Goal: Task Accomplishment & Management: Use online tool/utility

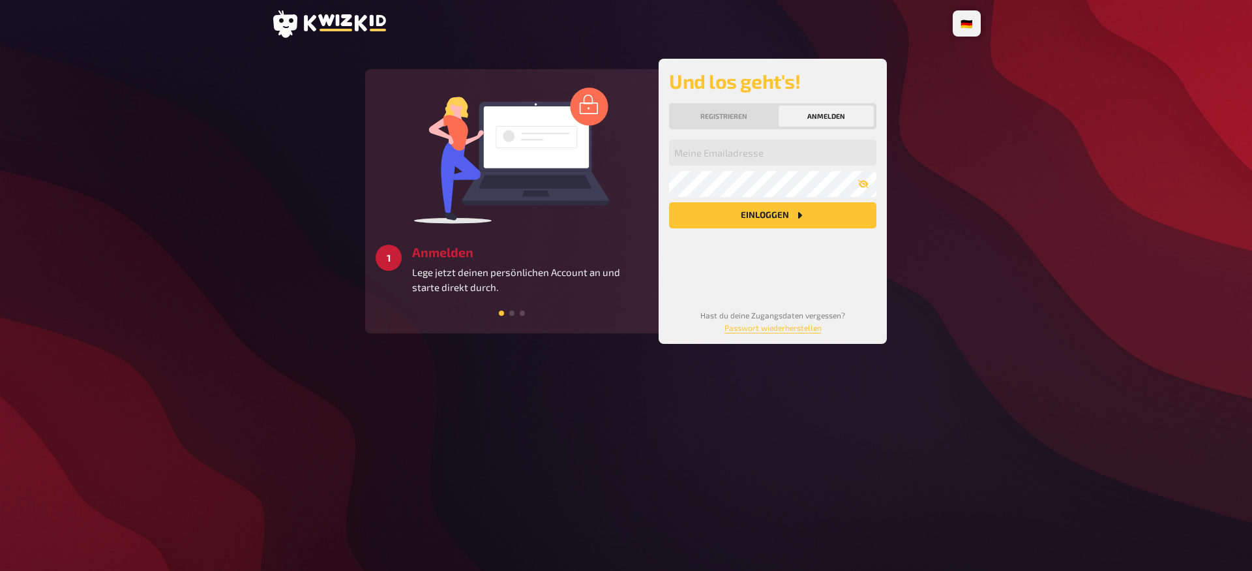
click at [799, 118] on button "Anmelden" at bounding box center [826, 116] width 95 height 21
click at [738, 158] on input "email" at bounding box center [772, 153] width 207 height 26
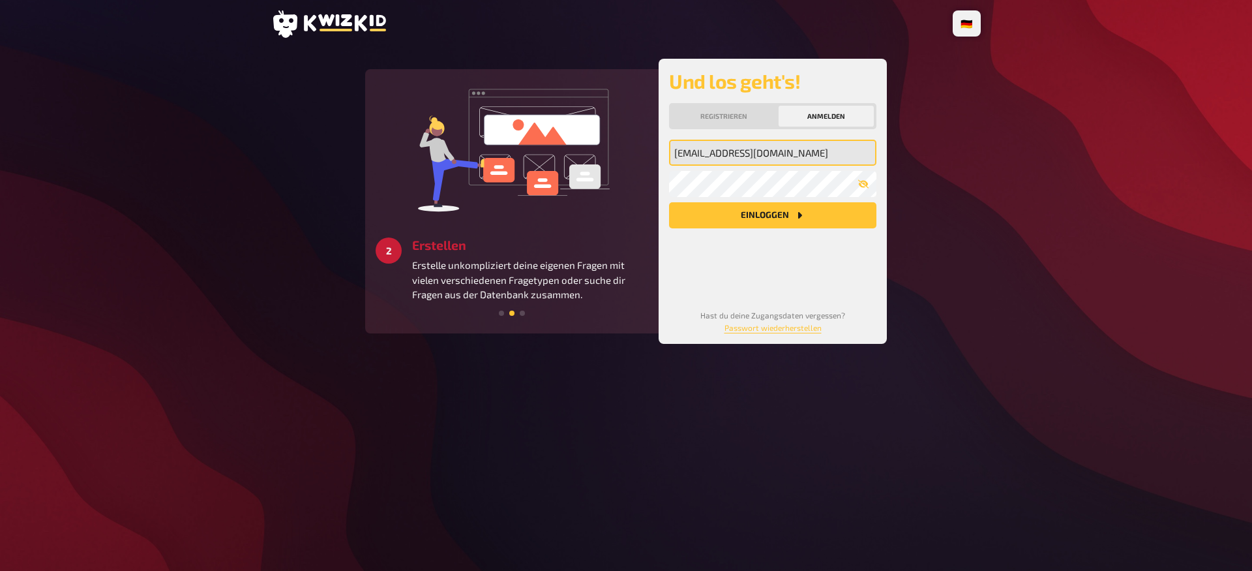
type input "[EMAIL_ADDRESS][DOMAIN_NAME]"
click at [669, 202] on button "Einloggen" at bounding box center [772, 215] width 207 height 26
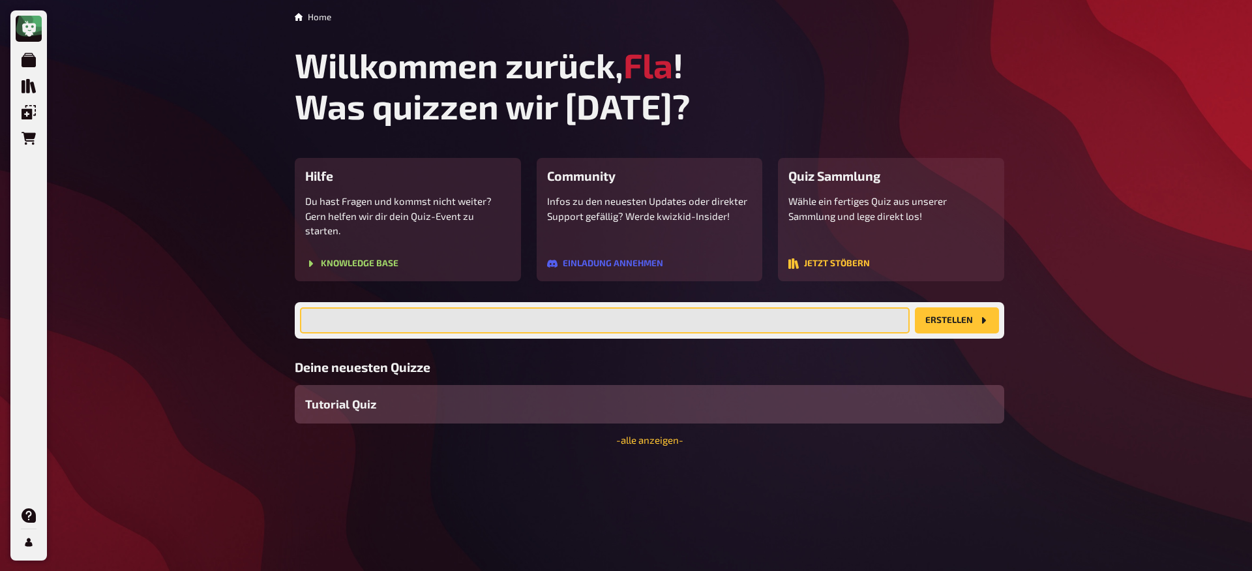
click at [500, 308] on input "text" at bounding box center [605, 320] width 610 height 26
type input "Linux Basics Review"
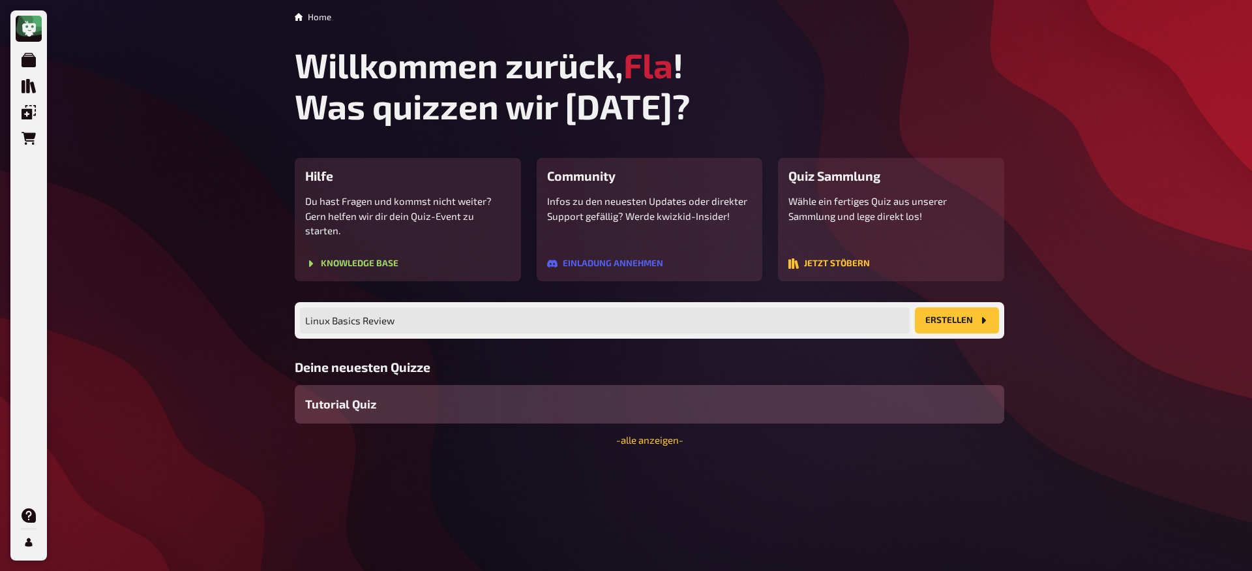
click at [929, 307] on button "Erstellen" at bounding box center [957, 320] width 84 height 26
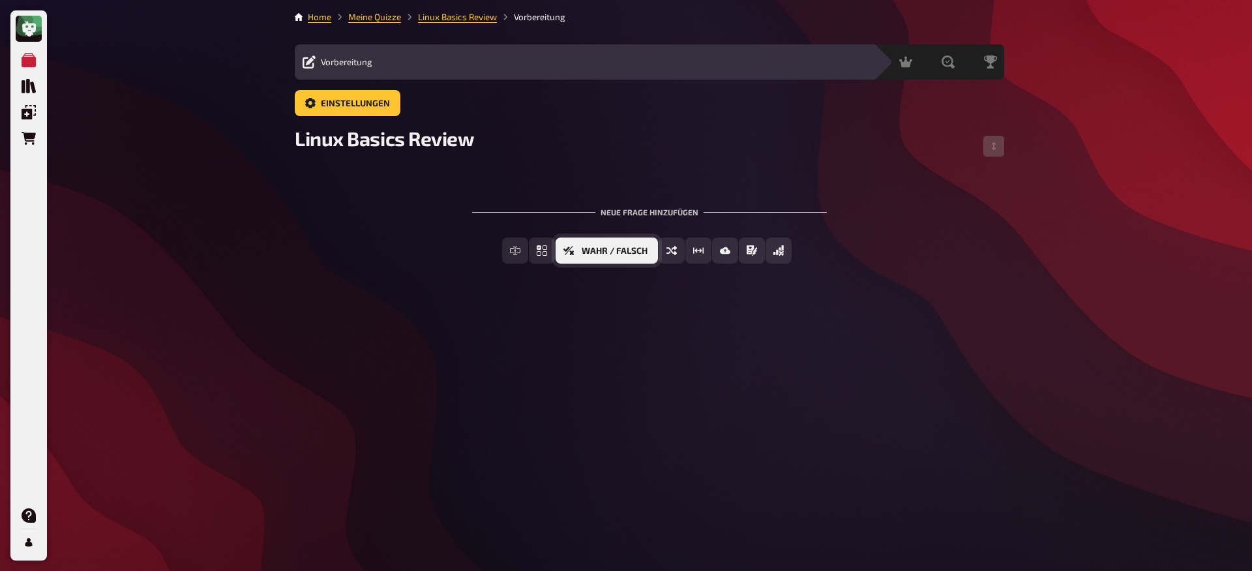
click at [632, 253] on span "Wahr / Falsch" at bounding box center [615, 250] width 66 height 9
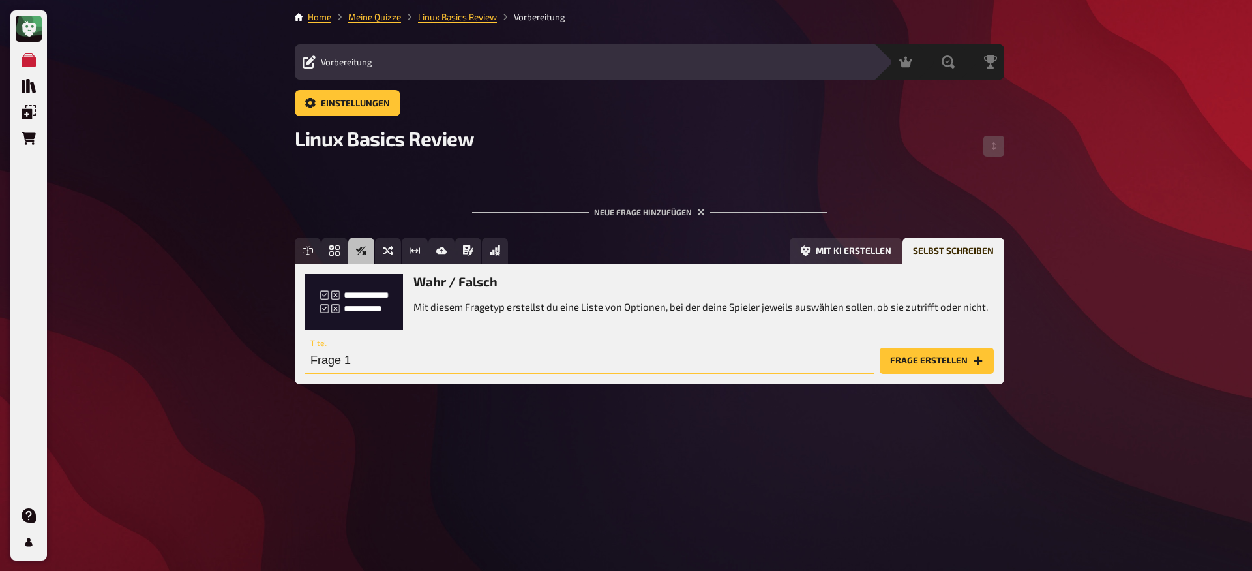
click at [323, 357] on input "Frage 1" at bounding box center [589, 361] width 569 height 26
paste input "Wahr oder falsch: Linux ist der Name für den Kernel, nicht für das gesamte Betr…"
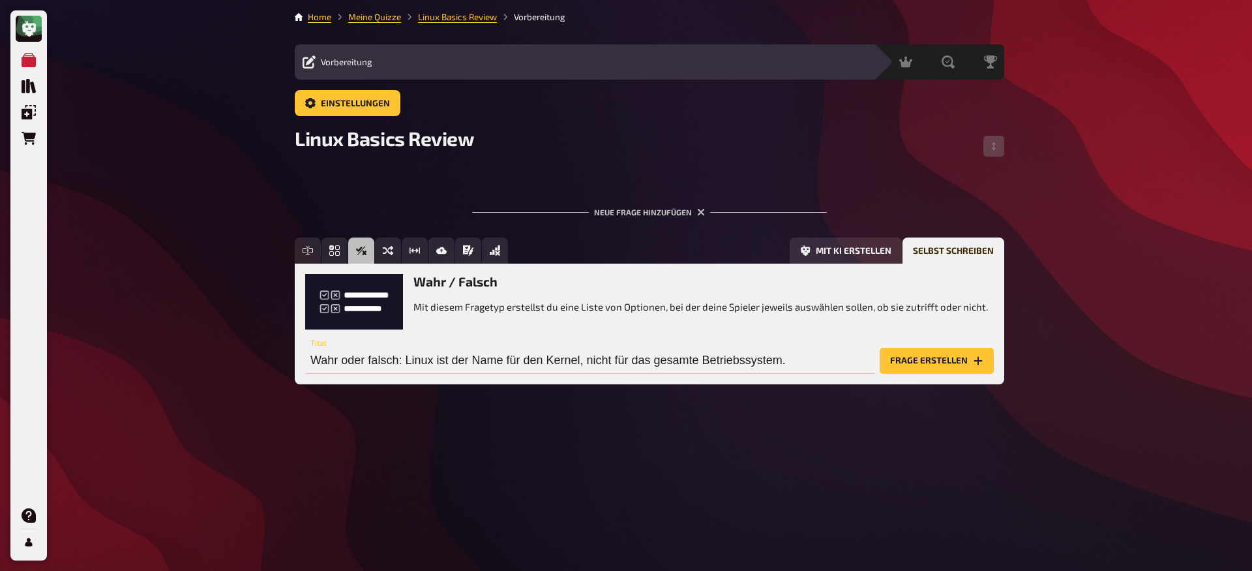
type input "Wahr oder falsch: Linux ist der Name für den Kernel, nicht für das gesamte Betr…"
click at [914, 362] on button "Frage erstellen" at bounding box center [937, 361] width 114 height 26
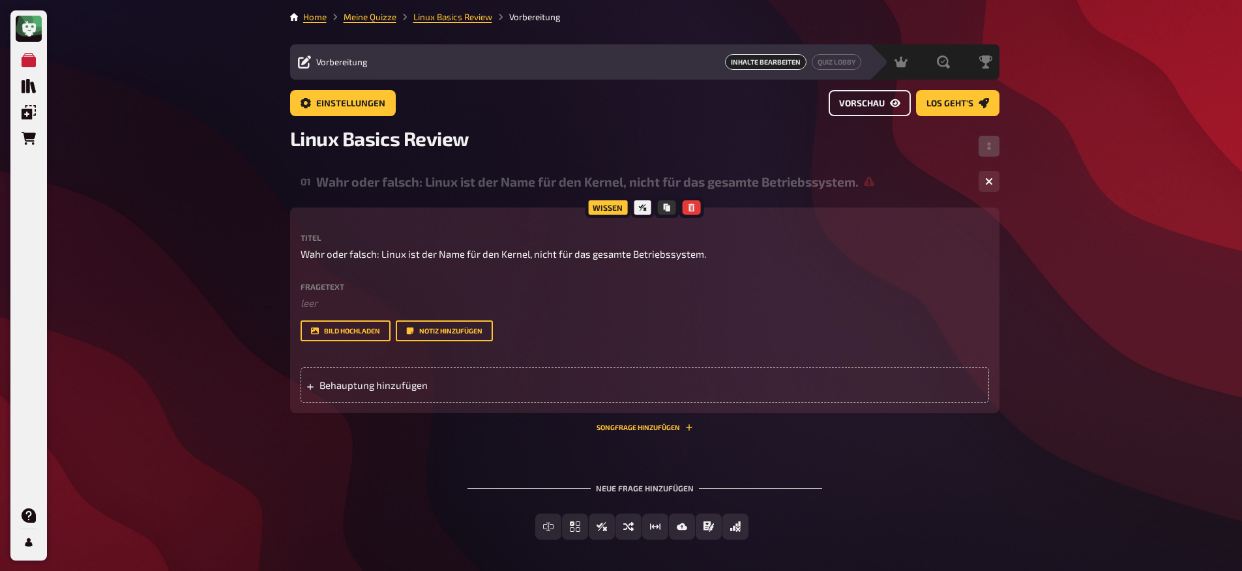
click at [859, 102] on span "Vorschau" at bounding box center [862, 103] width 46 height 9
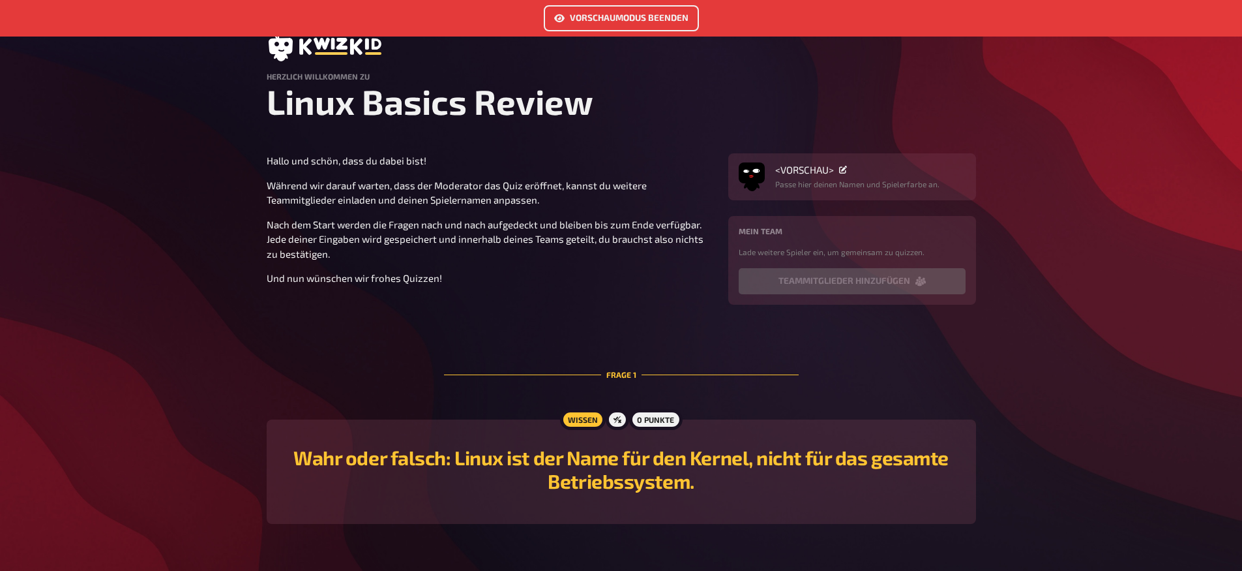
scroll to position [76, 0]
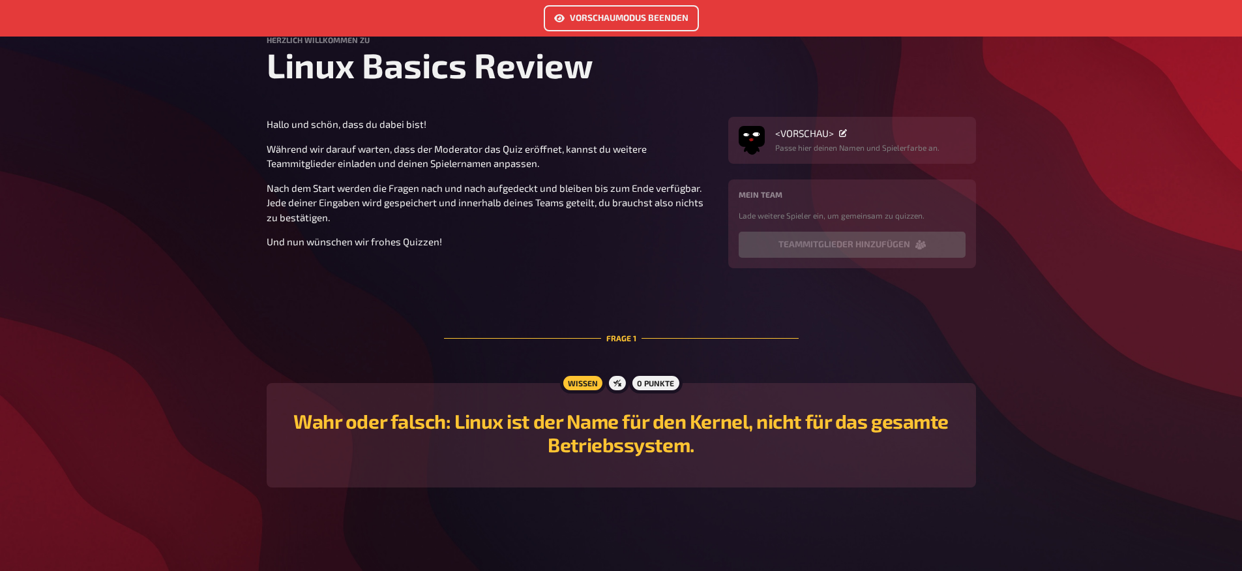
click at [637, 437] on h2 "Wahr oder falsch: Linux ist der Name für den Kernel, nicht für das gesamte Betr…" at bounding box center [621, 432] width 678 height 47
click at [654, 386] on div "0 Punkte" at bounding box center [655, 382] width 53 height 21
click at [798, 137] on span "<VORSCHAU>" at bounding box center [804, 133] width 59 height 12
click at [799, 135] on span "<VORSCHAU>" at bounding box center [804, 133] width 59 height 12
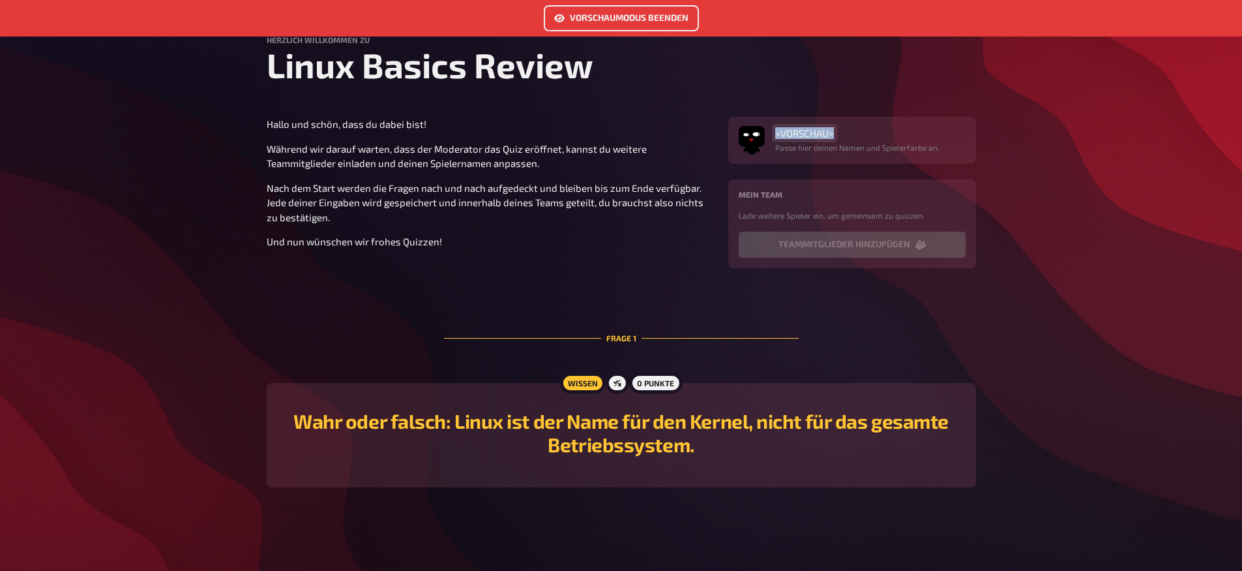
click at [799, 135] on span "<VORSCHAU>" at bounding box center [804, 133] width 59 height 12
click at [769, 109] on main "Vorschaumodus beenden Herzlich Willkommen zu Linux Basics Review Hallo und schö…" at bounding box center [621, 247] width 709 height 521
click at [845, 134] on icon at bounding box center [843, 133] width 8 height 8
click at [814, 131] on span "<VORSCHAU>" at bounding box center [804, 133] width 59 height 12
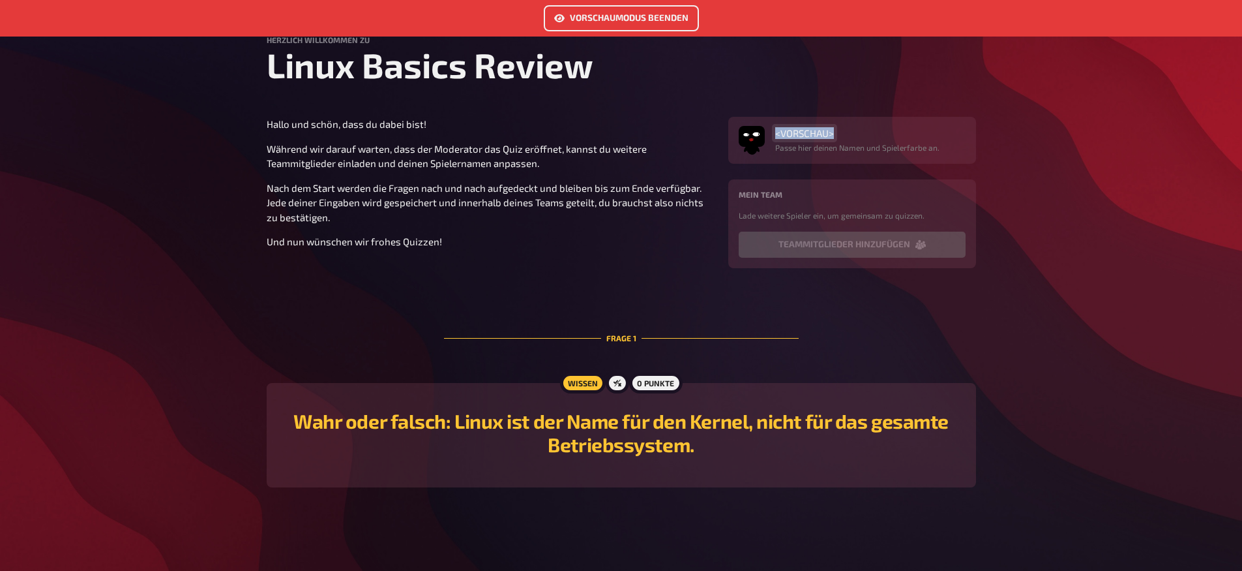
click at [814, 131] on span "<VORSCHAU>" at bounding box center [804, 133] width 59 height 12
click at [826, 110] on main "Vorschaumodus beenden Herzlich Willkommen zu Linux Basics Review Hallo und schö…" at bounding box center [621, 247] width 709 height 521
click at [670, 226] on div "Hallo und schön, dass du dabei bist! Während wir darauf warten, dass der Modera…" at bounding box center [490, 183] width 446 height 132
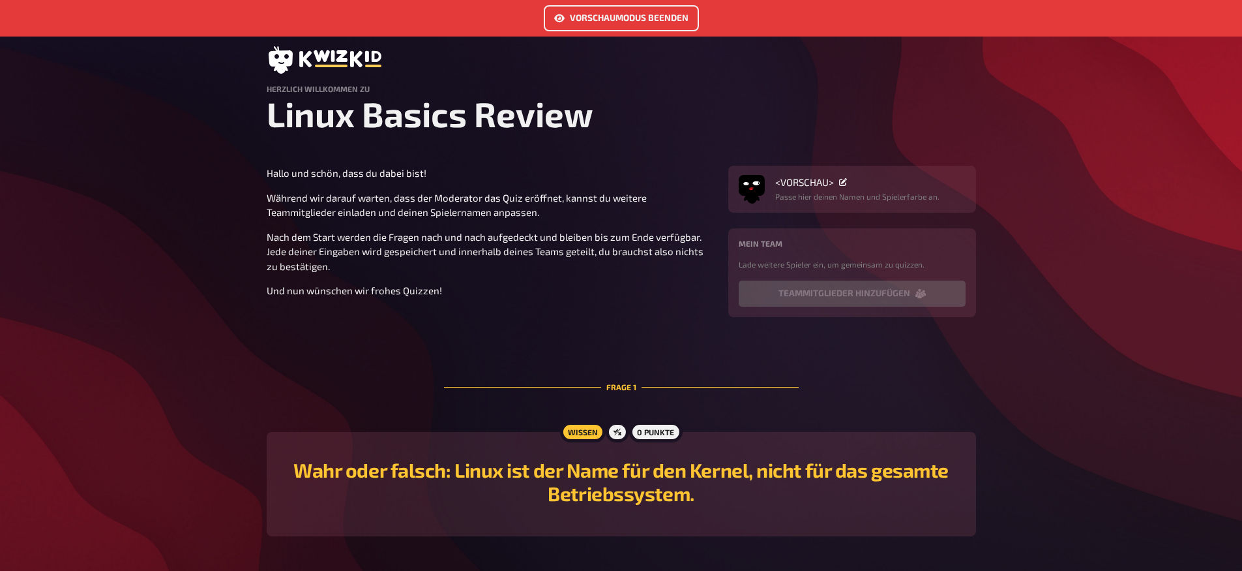
scroll to position [0, 0]
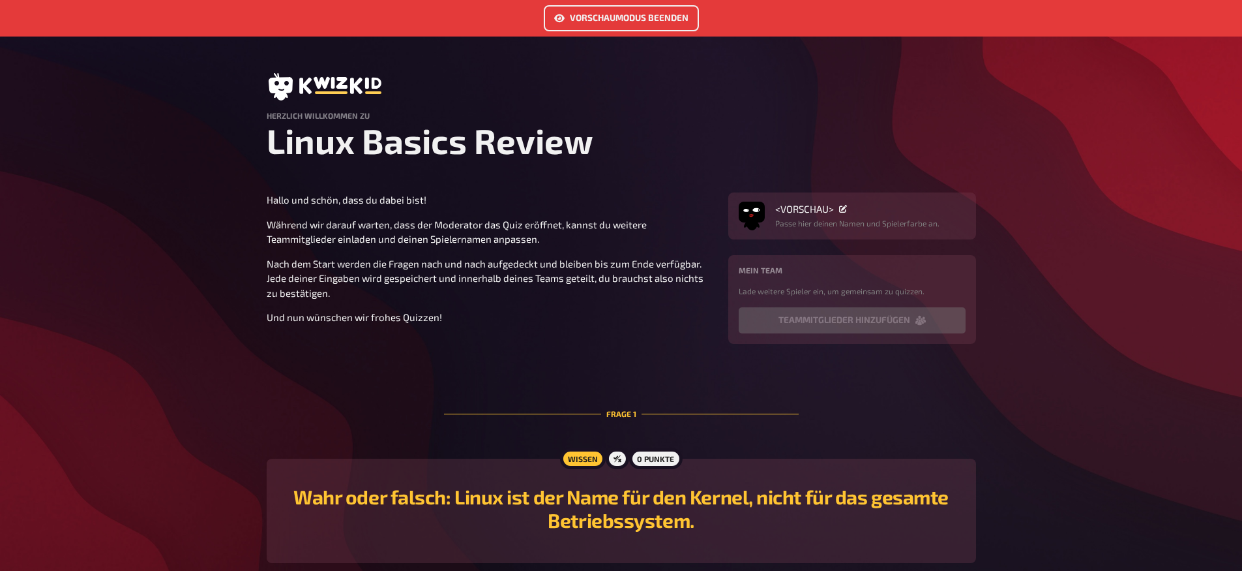
click at [596, 22] on button "Vorschaumodus beenden" at bounding box center [621, 18] width 155 height 26
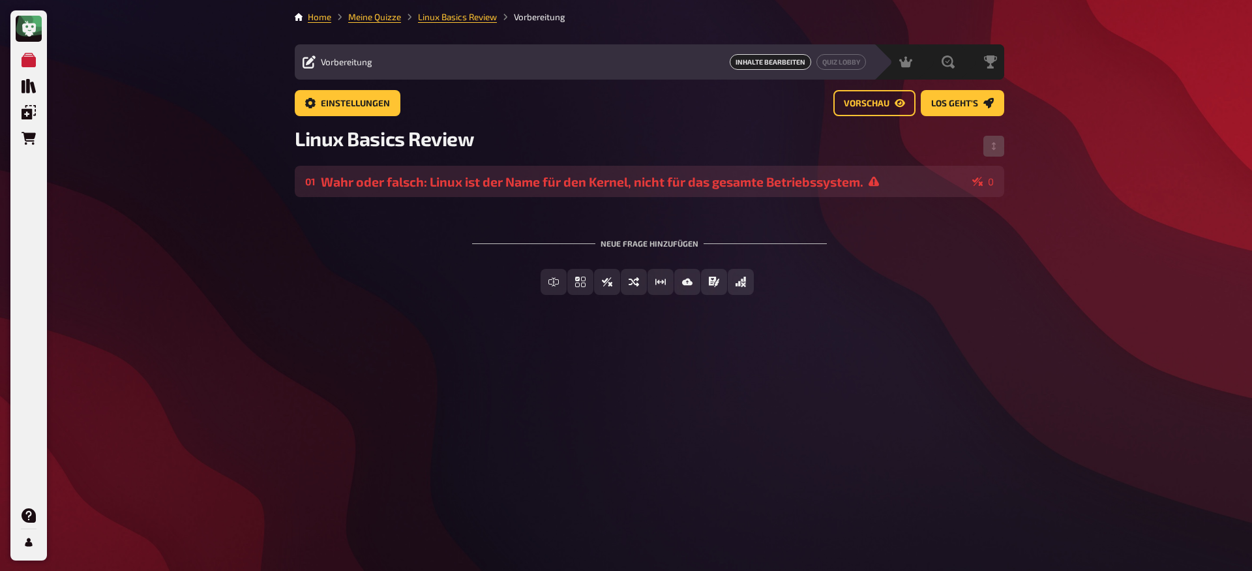
click at [835, 179] on div "Wahr oder falsch: Linux ist der Name für den Kernel, nicht für das gesamte Betr…" at bounding box center [644, 181] width 646 height 15
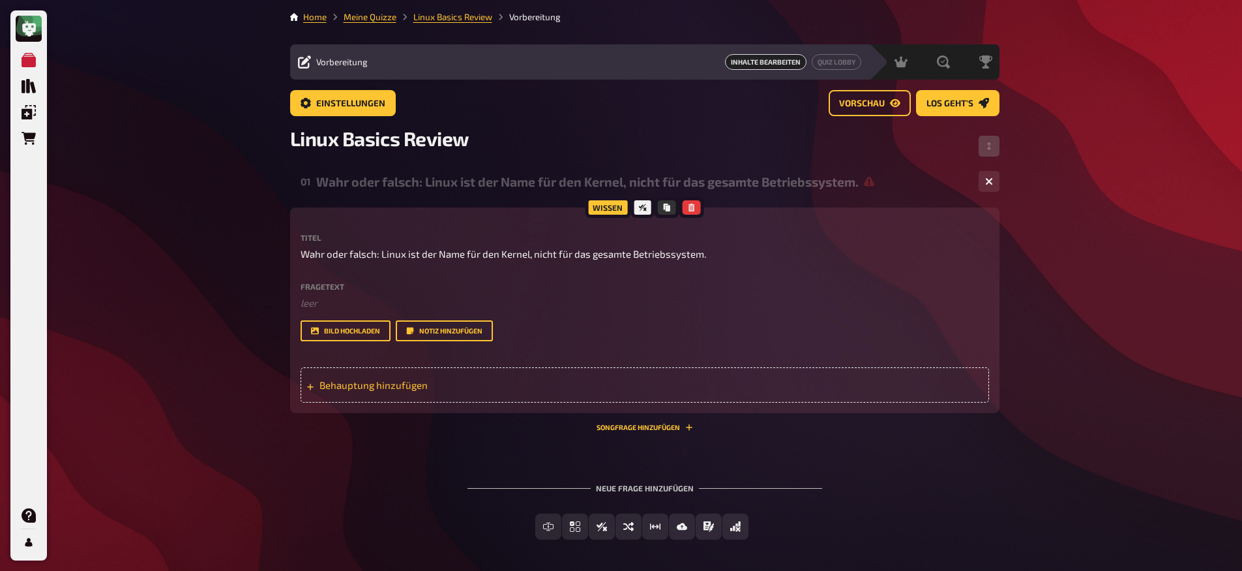
click at [394, 393] on div "Behauptung hinzufügen" at bounding box center [645, 384] width 689 height 35
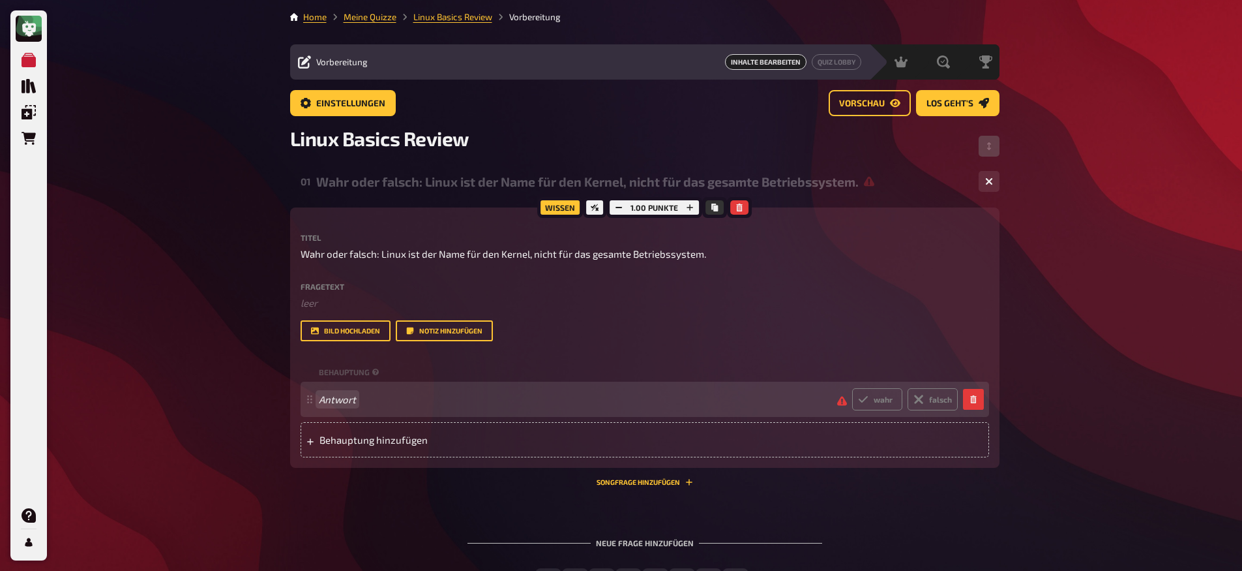
click at [406, 406] on div "Antwort wahr falsch" at bounding box center [638, 399] width 639 height 22
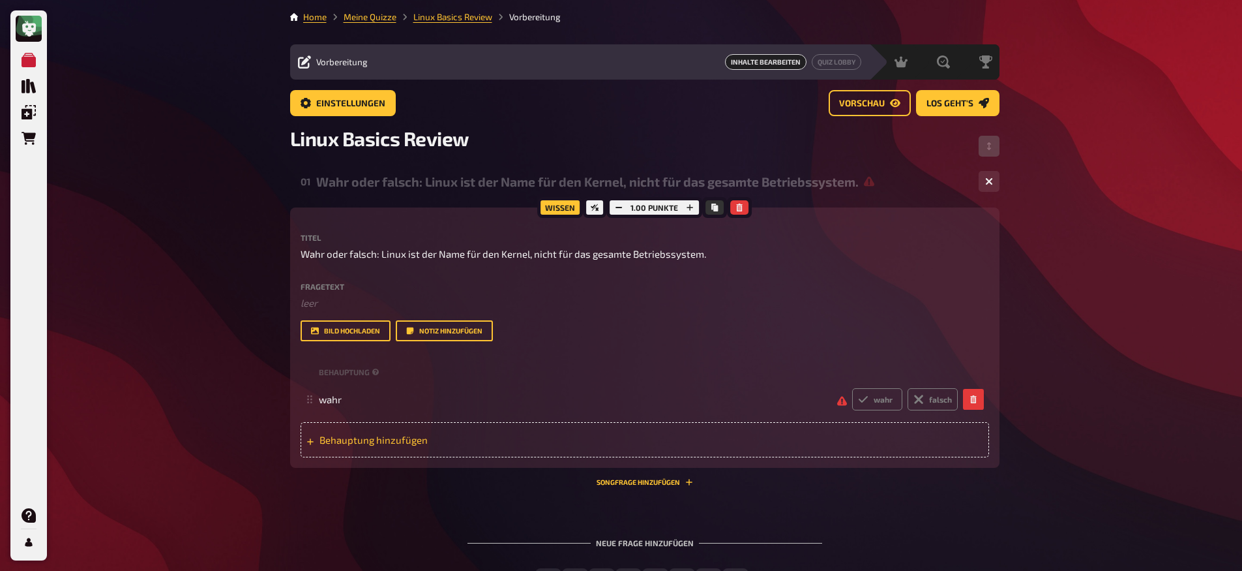
click at [395, 439] on span "Behauptung hinzufügen" at bounding box center [421, 440] width 203 height 12
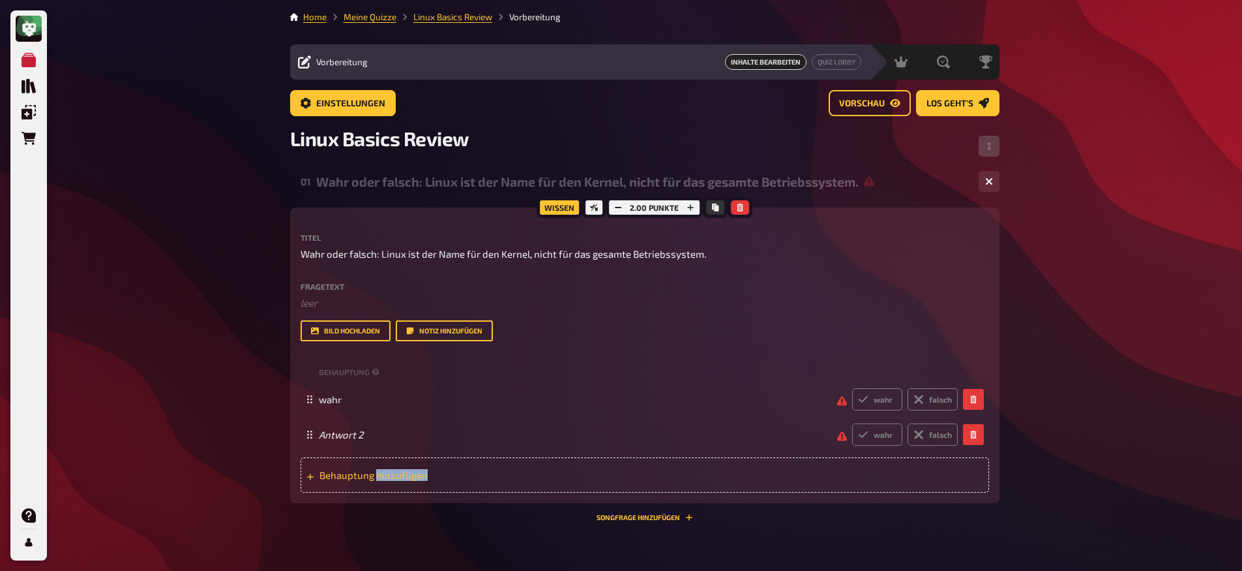
click at [395, 439] on div "Behauptung wahr wahr falsch Antwort 2 wahr falsch To pick up a draggable item, …" at bounding box center [645, 427] width 689 height 130
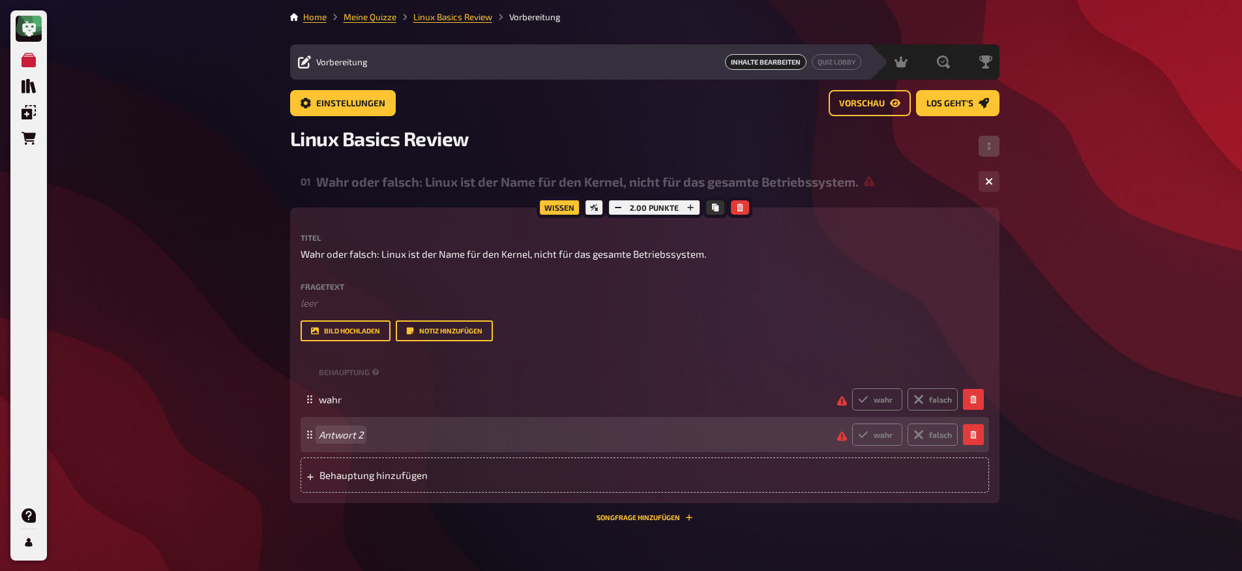
click at [374, 438] on span "Antwort 2" at bounding box center [573, 434] width 508 height 12
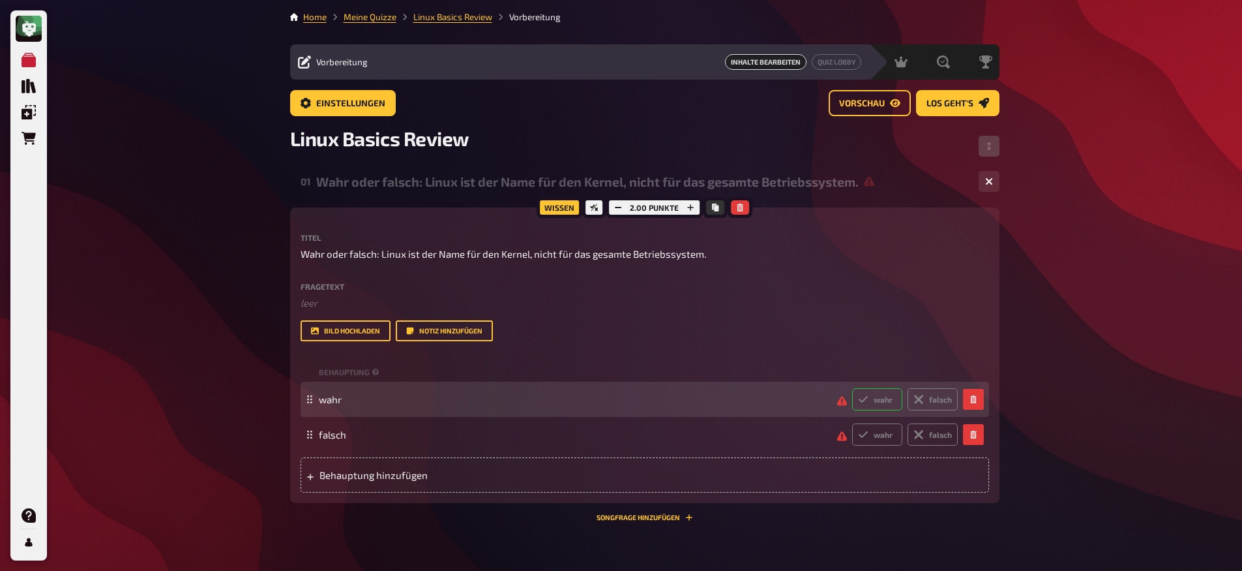
click at [885, 406] on label "wahr" at bounding box center [877, 399] width 50 height 22
click at [852, 388] on input "wahr" at bounding box center [852, 387] width 1 height 1
radio input "true"
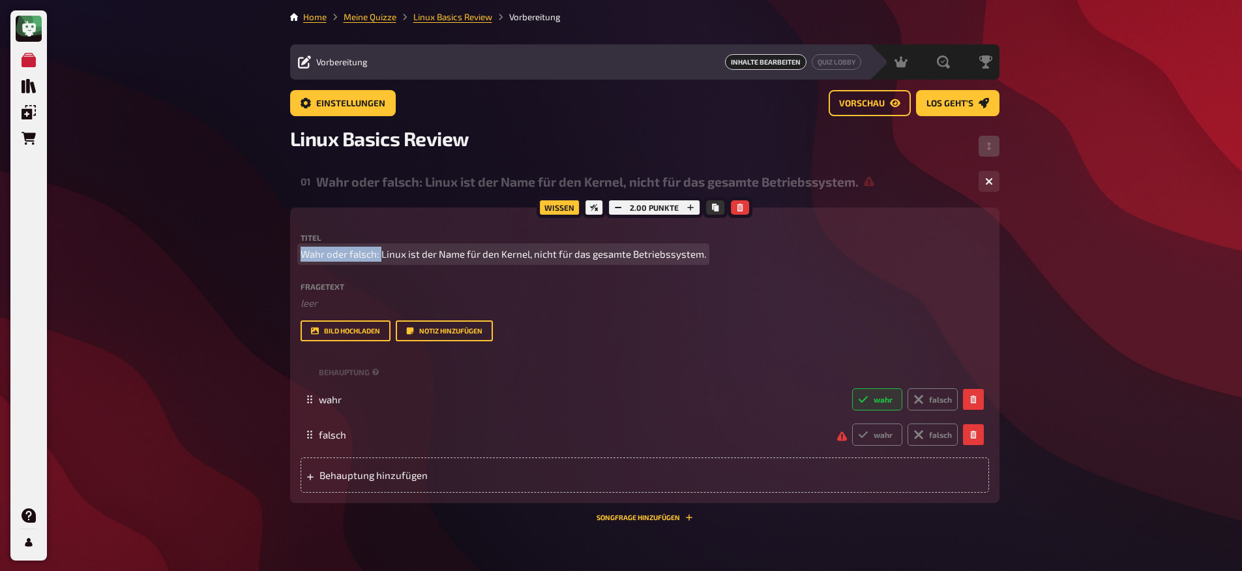
drag, startPoint x: 382, startPoint y: 254, endPoint x: 260, endPoint y: 254, distance: 122.6
click at [262, 253] on div "Meine Quizze Quiz Sammlung Einblendungen Bestellungen Hilfe Profil Home Meine Q…" at bounding box center [621, 356] width 1242 height 713
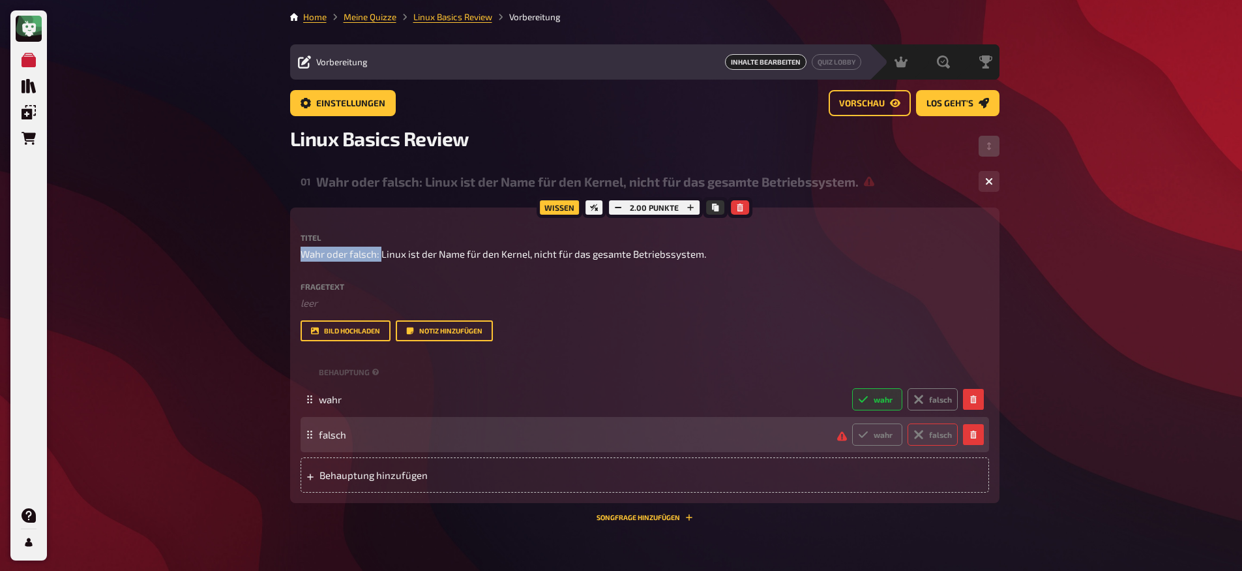
click at [920, 436] on icon at bounding box center [918, 434] width 16 height 16
click at [852, 423] on input "falsch" at bounding box center [852, 423] width 1 height 1
radio input "true"
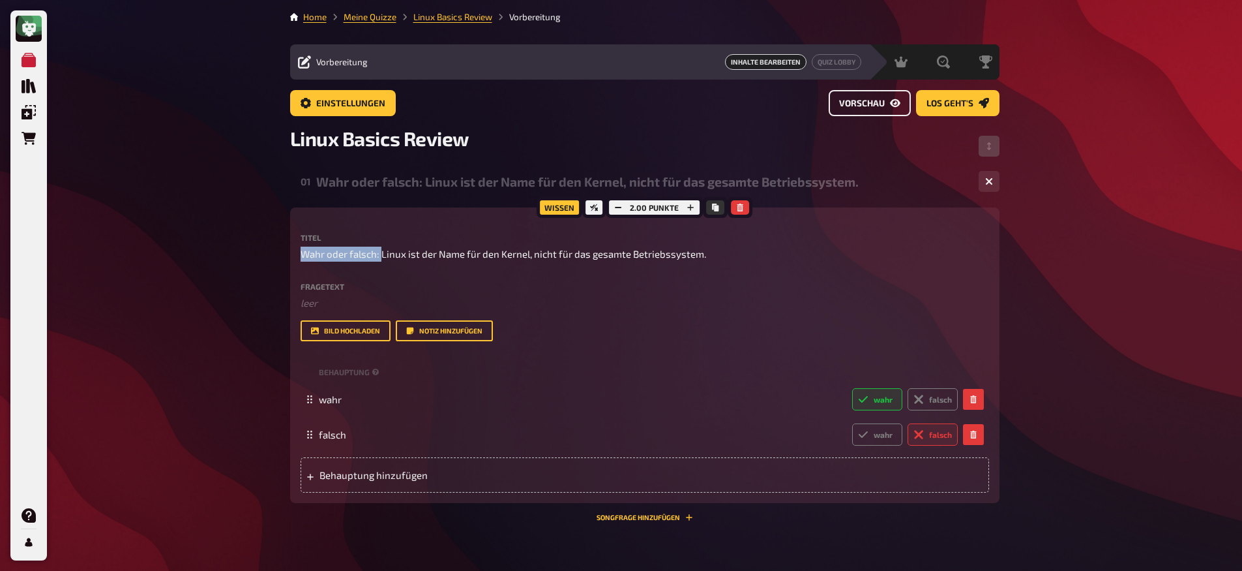
click at [891, 97] on button "Vorschau" at bounding box center [870, 103] width 82 height 26
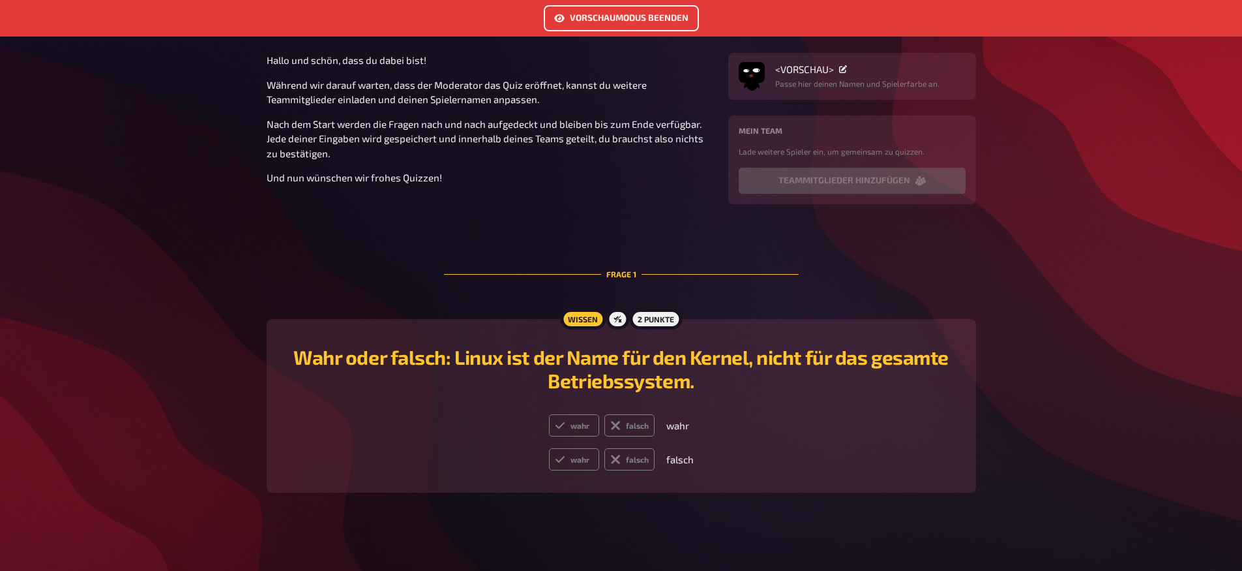
scroll to position [145, 0]
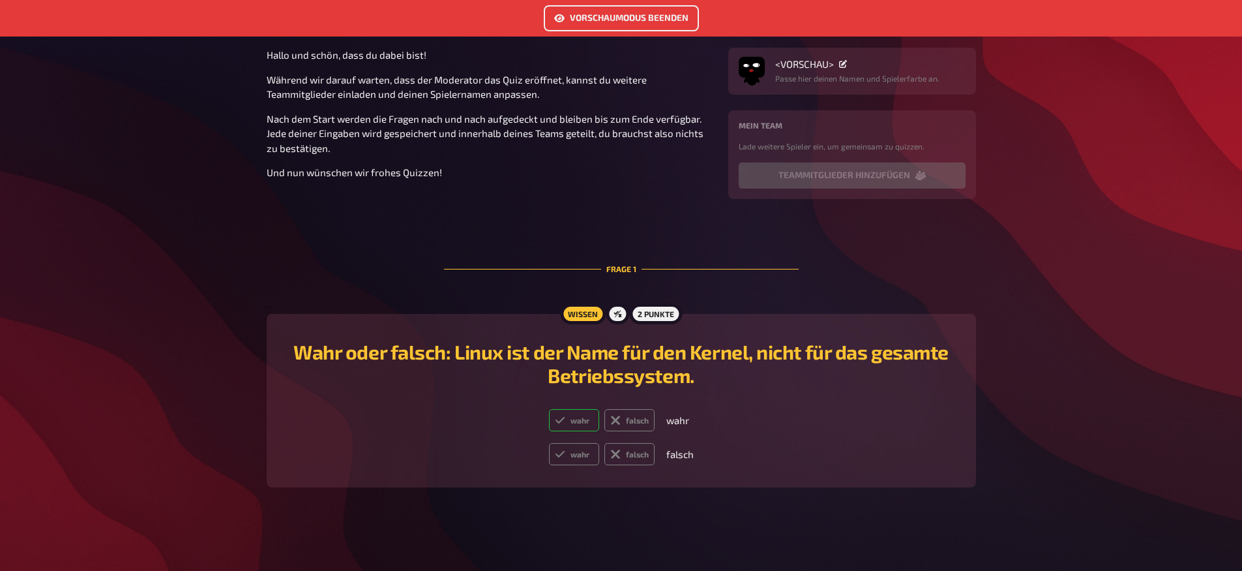
click at [575, 425] on label "wahr" at bounding box center [574, 420] width 50 height 22
click at [549, 409] on input "wahr" at bounding box center [548, 408] width 1 height 1
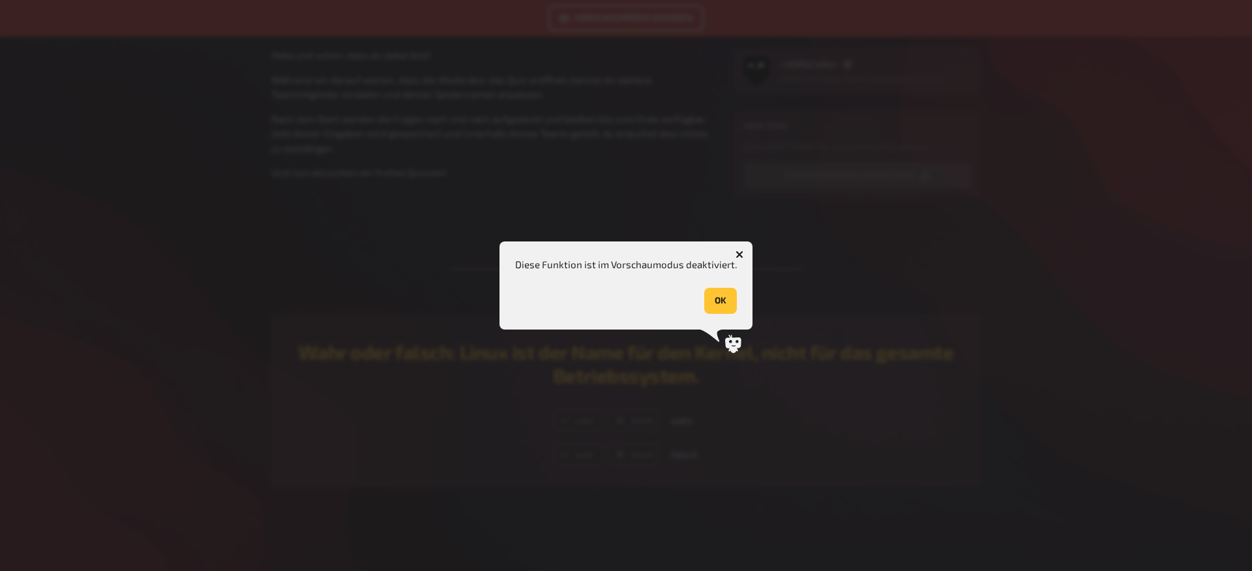
click at [709, 306] on button "OK" at bounding box center [720, 301] width 33 height 26
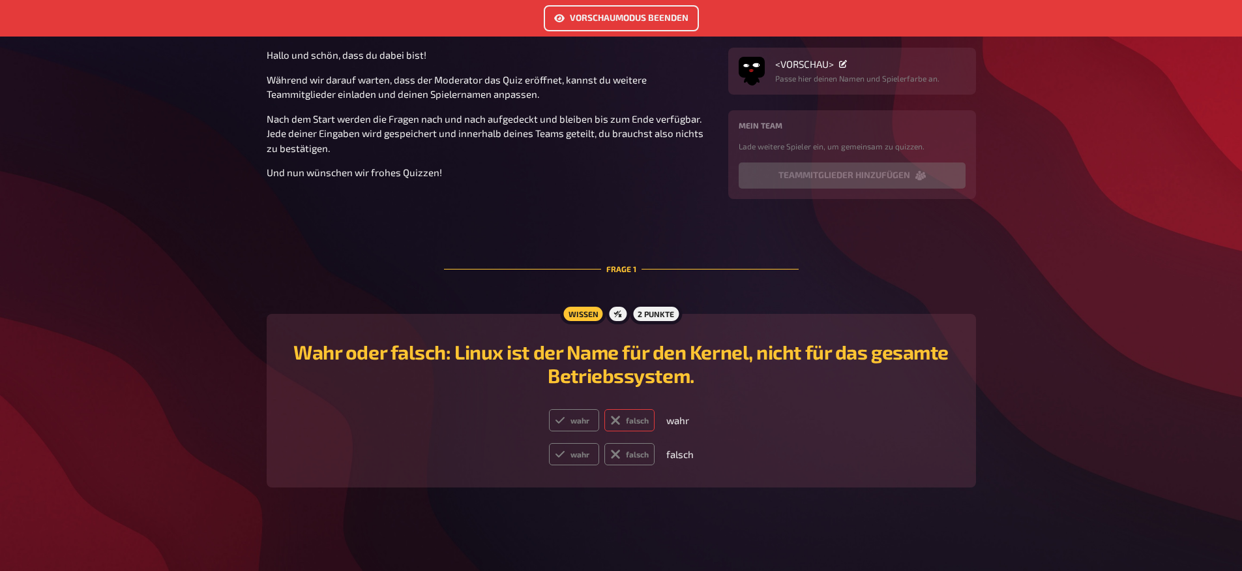
click at [630, 423] on label "falsch" at bounding box center [629, 420] width 50 height 22
click at [549, 409] on input "falsch" at bounding box center [548, 408] width 1 height 1
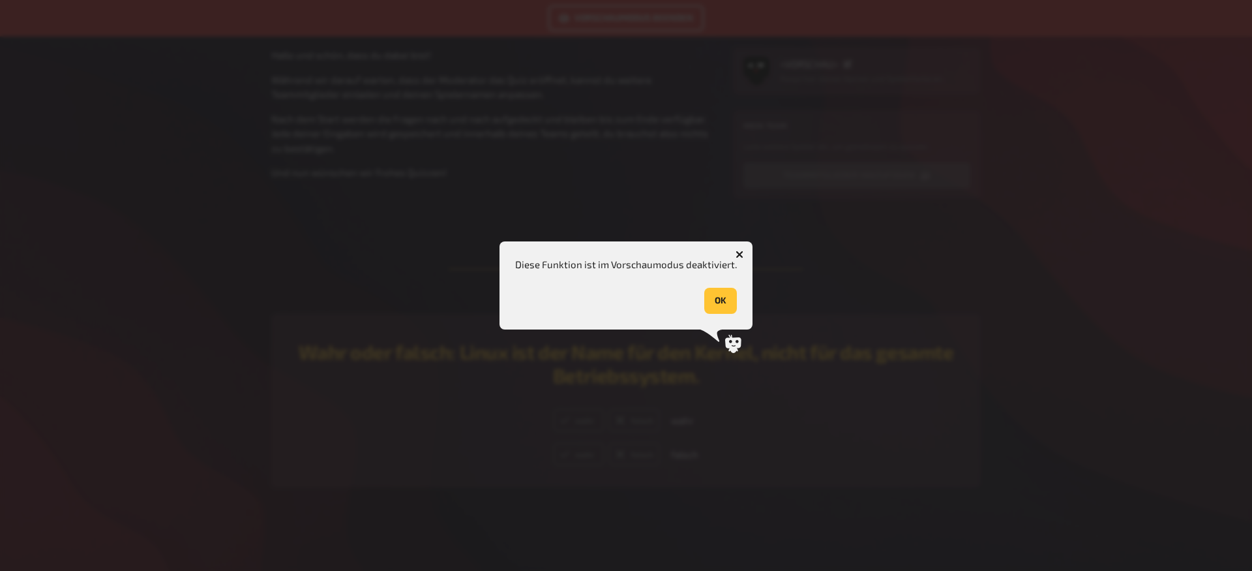
click at [708, 305] on button "OK" at bounding box center [720, 301] width 33 height 26
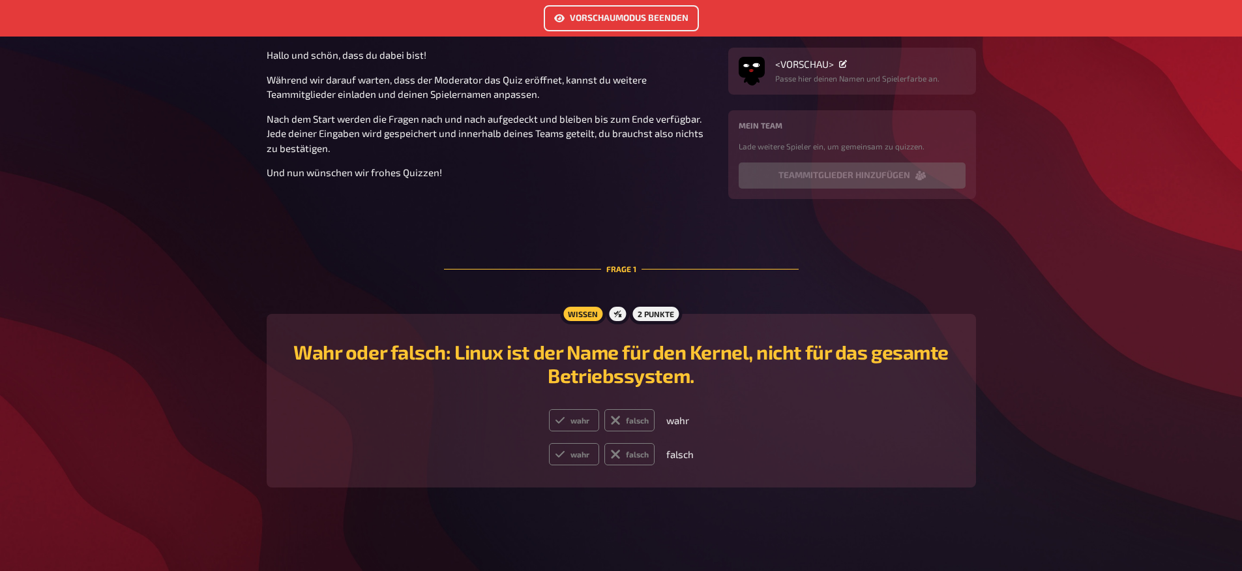
click at [672, 25] on button "Vorschaumodus beenden" at bounding box center [621, 18] width 155 height 26
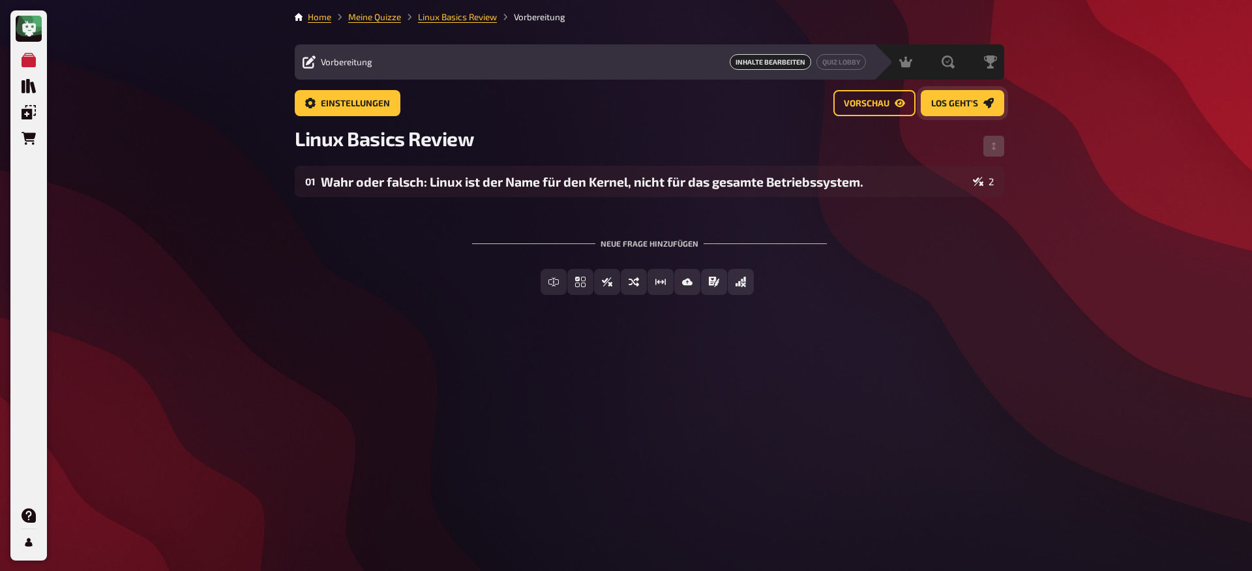
click at [947, 104] on span "Los geht's" at bounding box center [954, 103] width 47 height 9
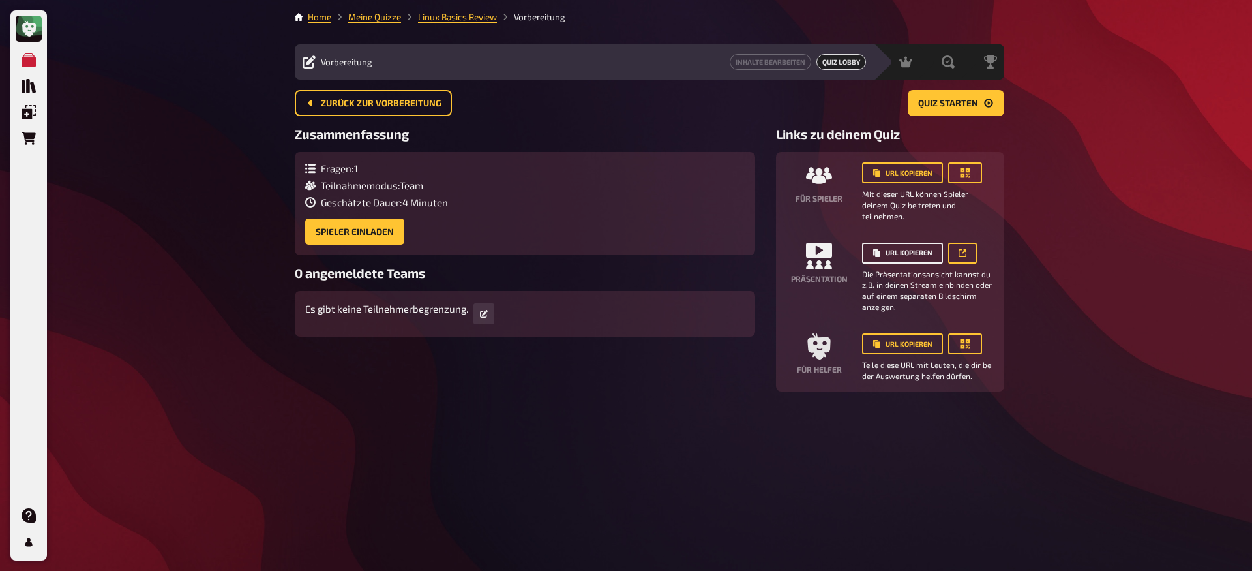
click at [922, 257] on button "URL kopieren" at bounding box center [902, 253] width 81 height 21
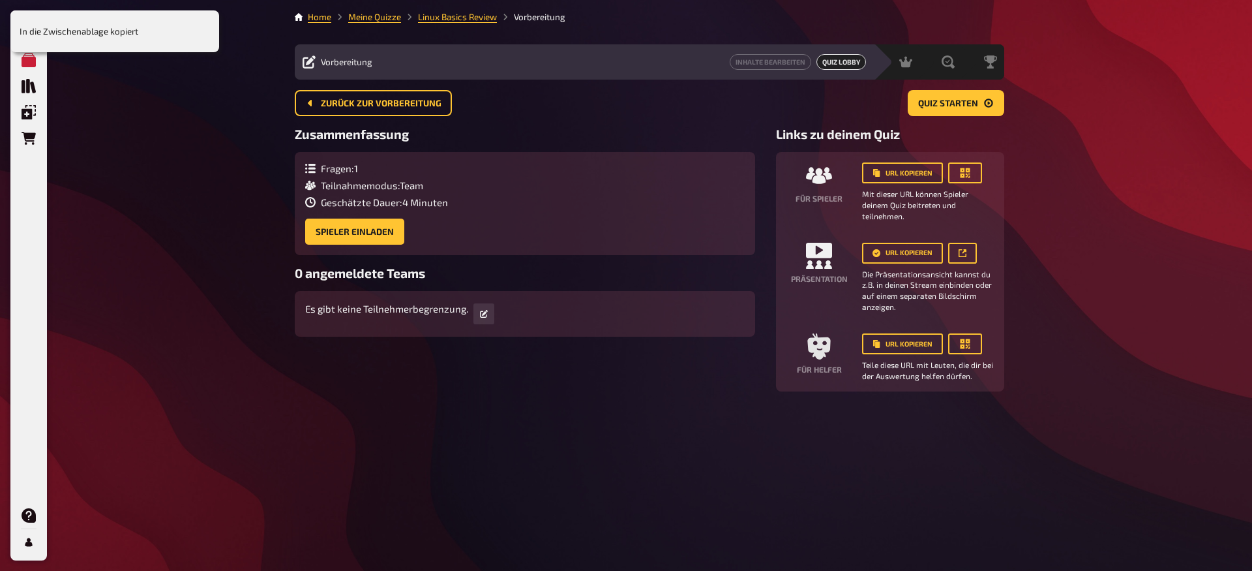
click at [307, 342] on div "Zusammenfassung Fragen : 1 Teilnahmemodus : Team Geschätzte Dauer : 4 Minuten S…" at bounding box center [525, 259] width 460 height 265
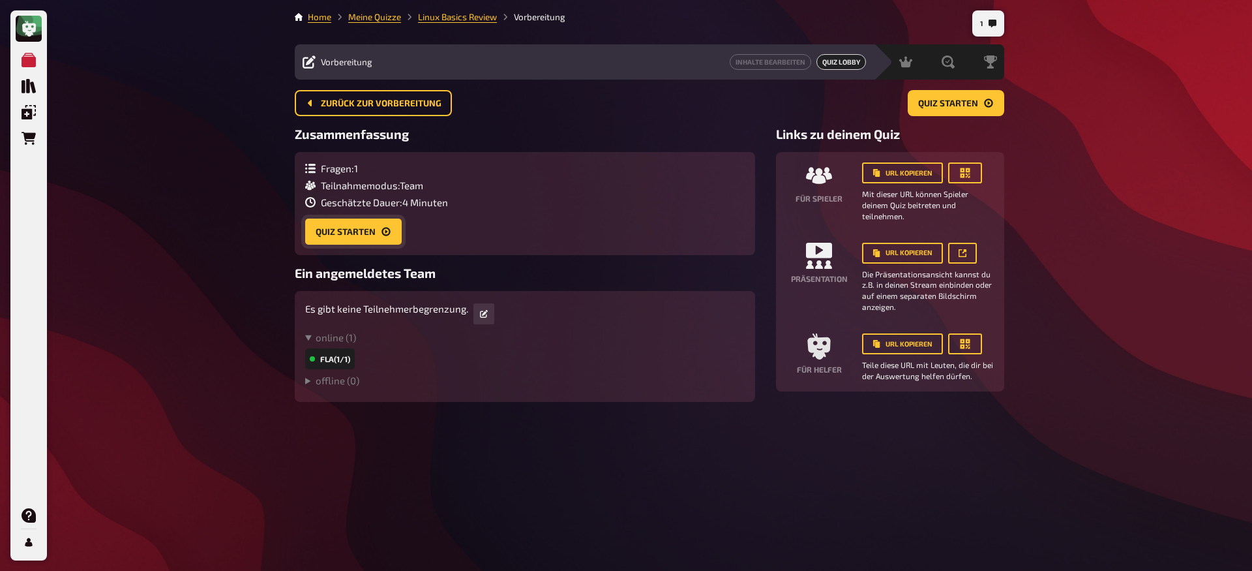
click at [355, 227] on button "Quiz starten" at bounding box center [353, 231] width 97 height 26
